Goal: Information Seeking & Learning: Find specific fact

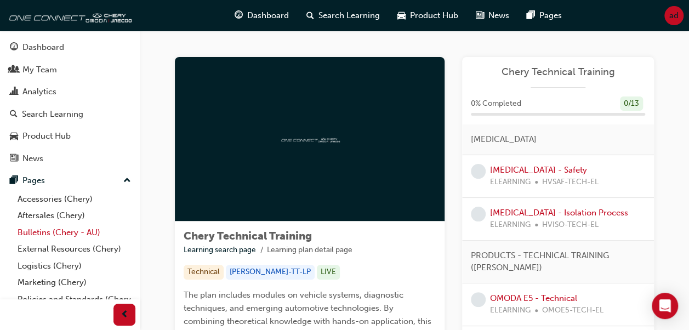
click at [50, 236] on link "Bulletins (Chery - AU)" at bounding box center [74, 232] width 122 height 17
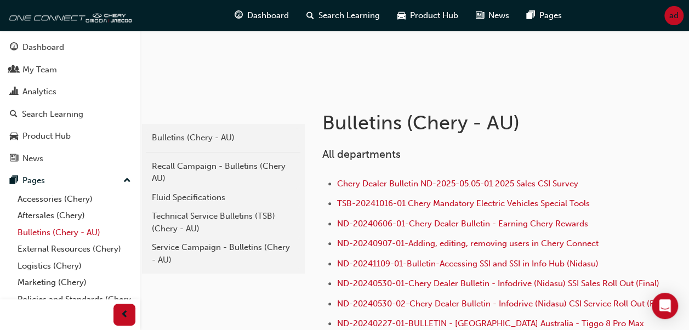
scroll to position [134, 0]
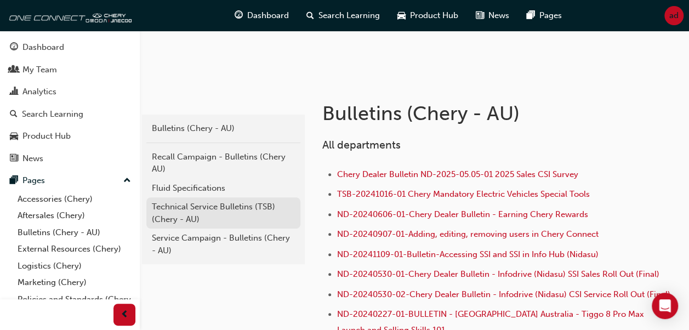
click at [205, 209] on div "Technical Service Bulletins (TSB) (Chery - AU)" at bounding box center [223, 212] width 143 height 25
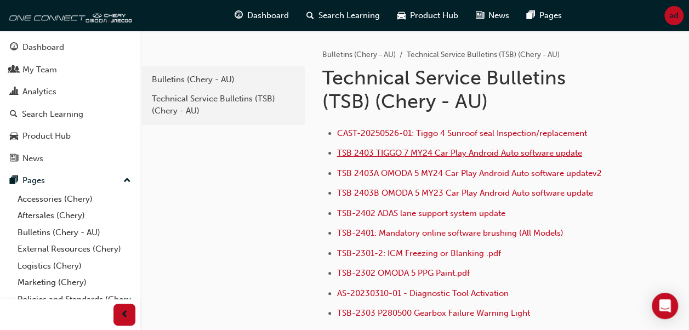
click at [379, 151] on span "TSB 2403 TIGGO 7 MY24 Car Play Android Auto software update" at bounding box center [459, 153] width 245 height 10
